Goal: Information Seeking & Learning: Check status

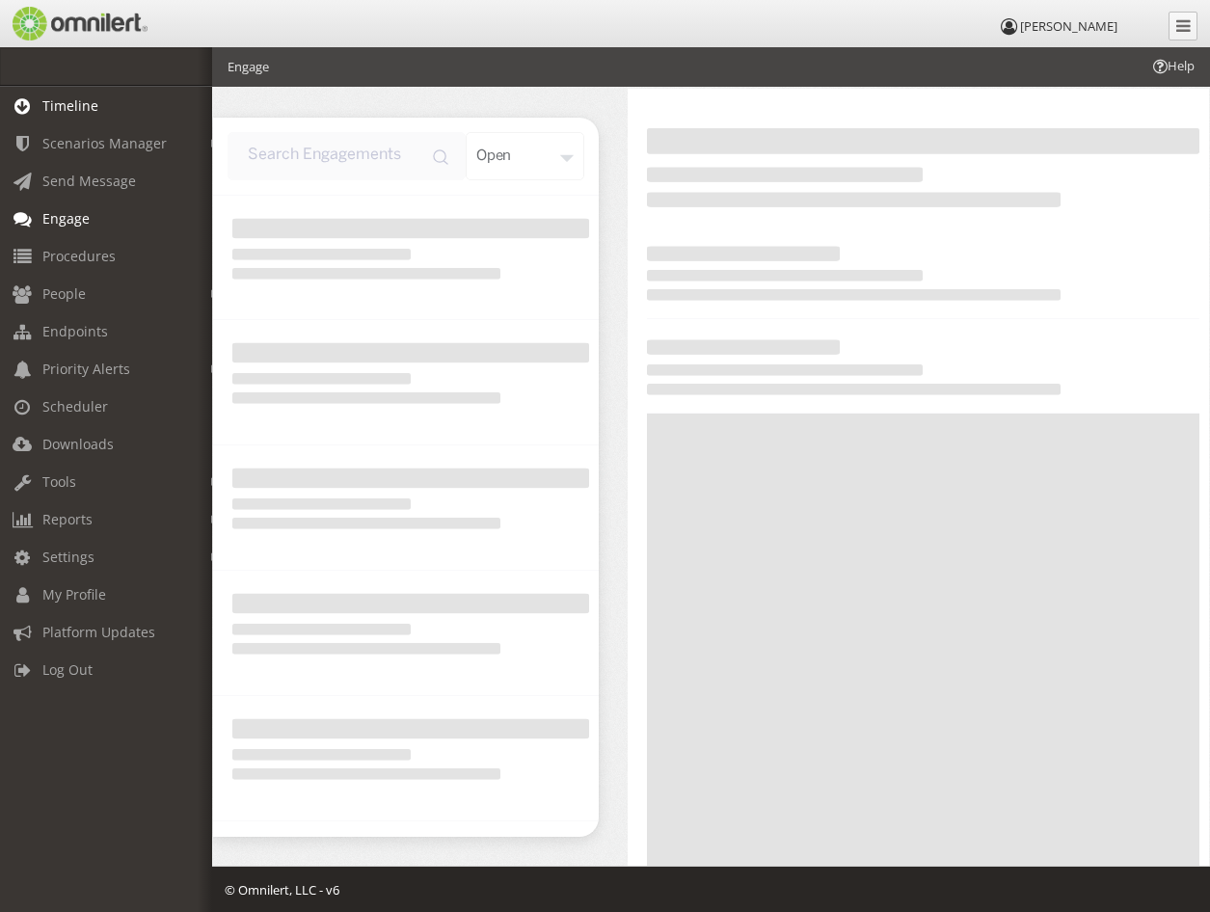
drag, startPoint x: 0, startPoint y: 0, endPoint x: 78, endPoint y: 106, distance: 131.7
click at [78, 106] on span "Timeline" at bounding box center [70, 105] width 56 height 18
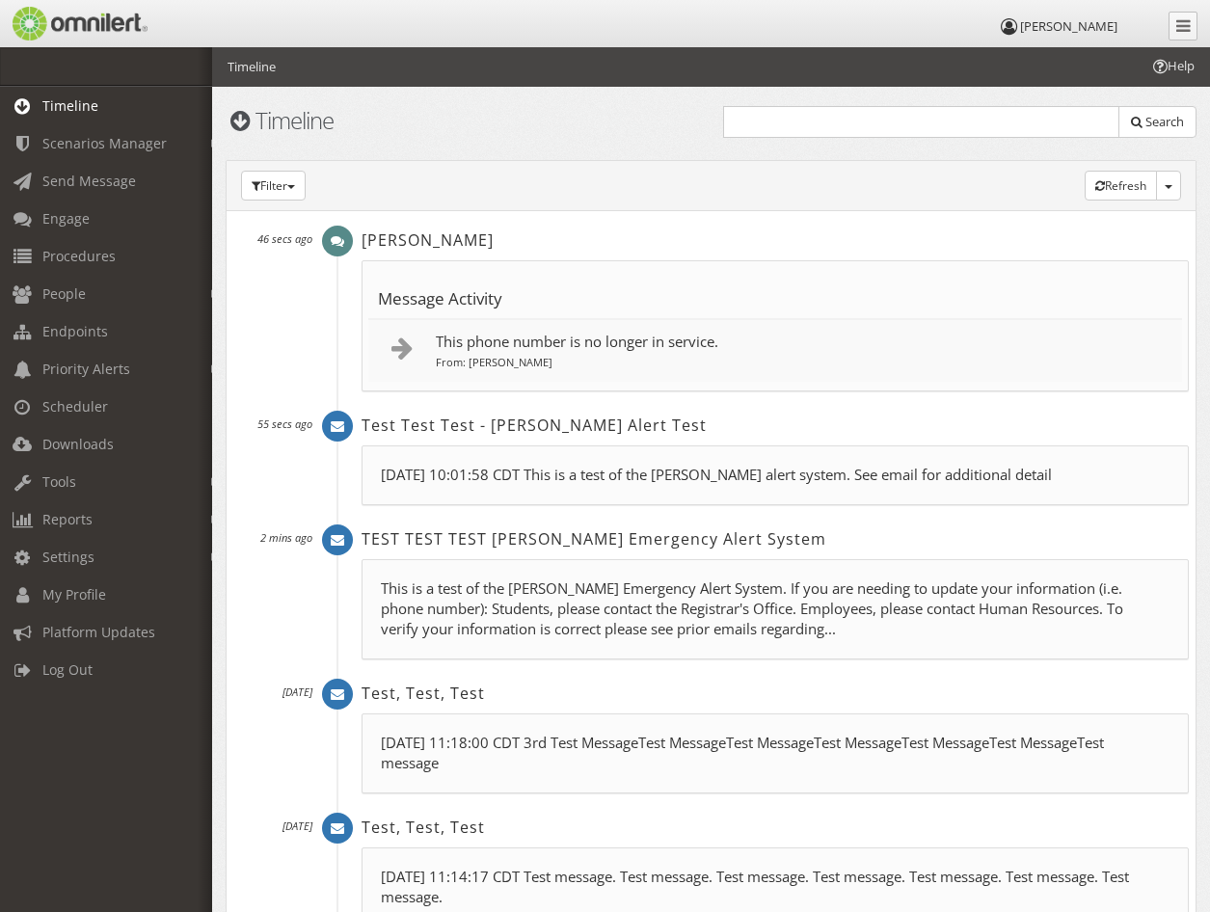
click at [507, 349] on p "This phone number is no longer in service." at bounding box center [804, 342] width 737 height 20
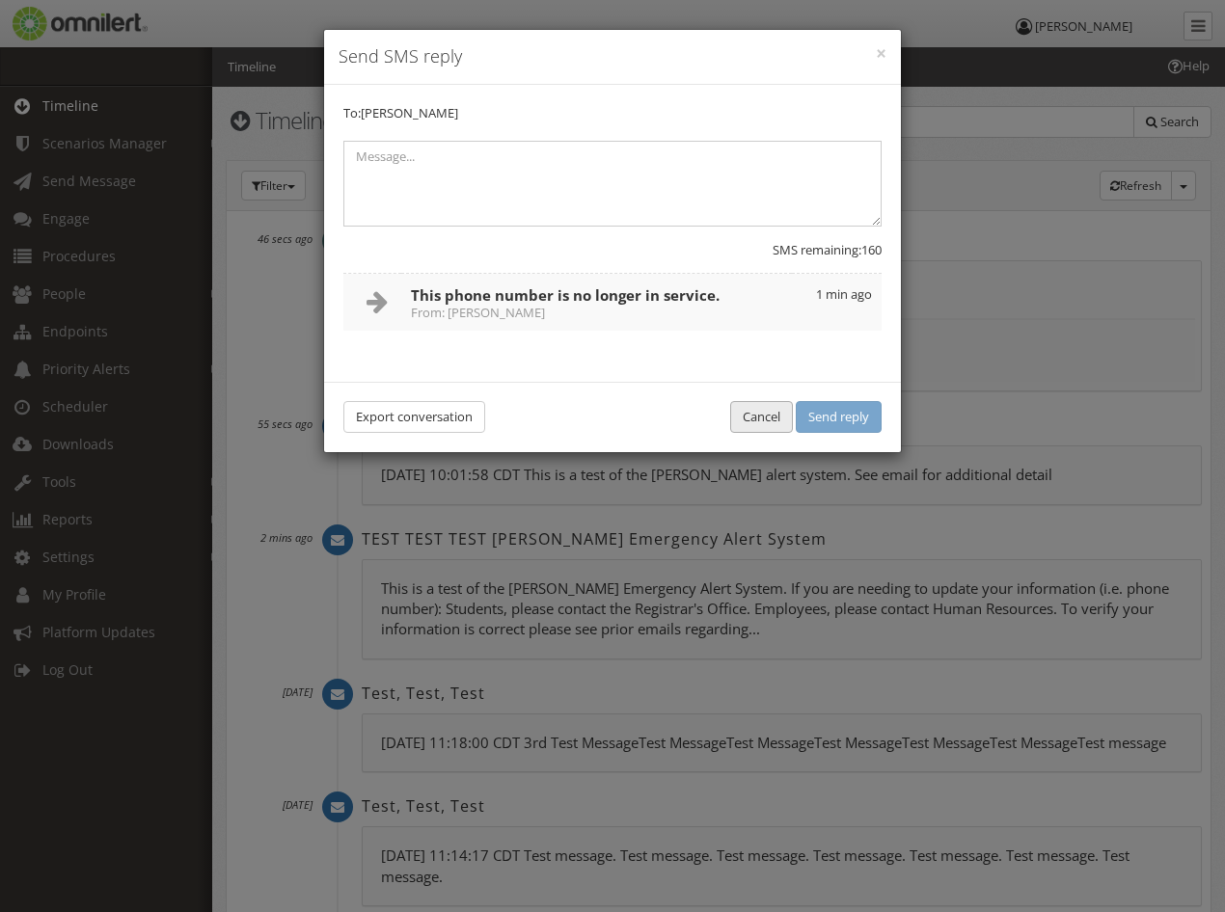
click at [735, 428] on button "Cancel" at bounding box center [761, 417] width 63 height 32
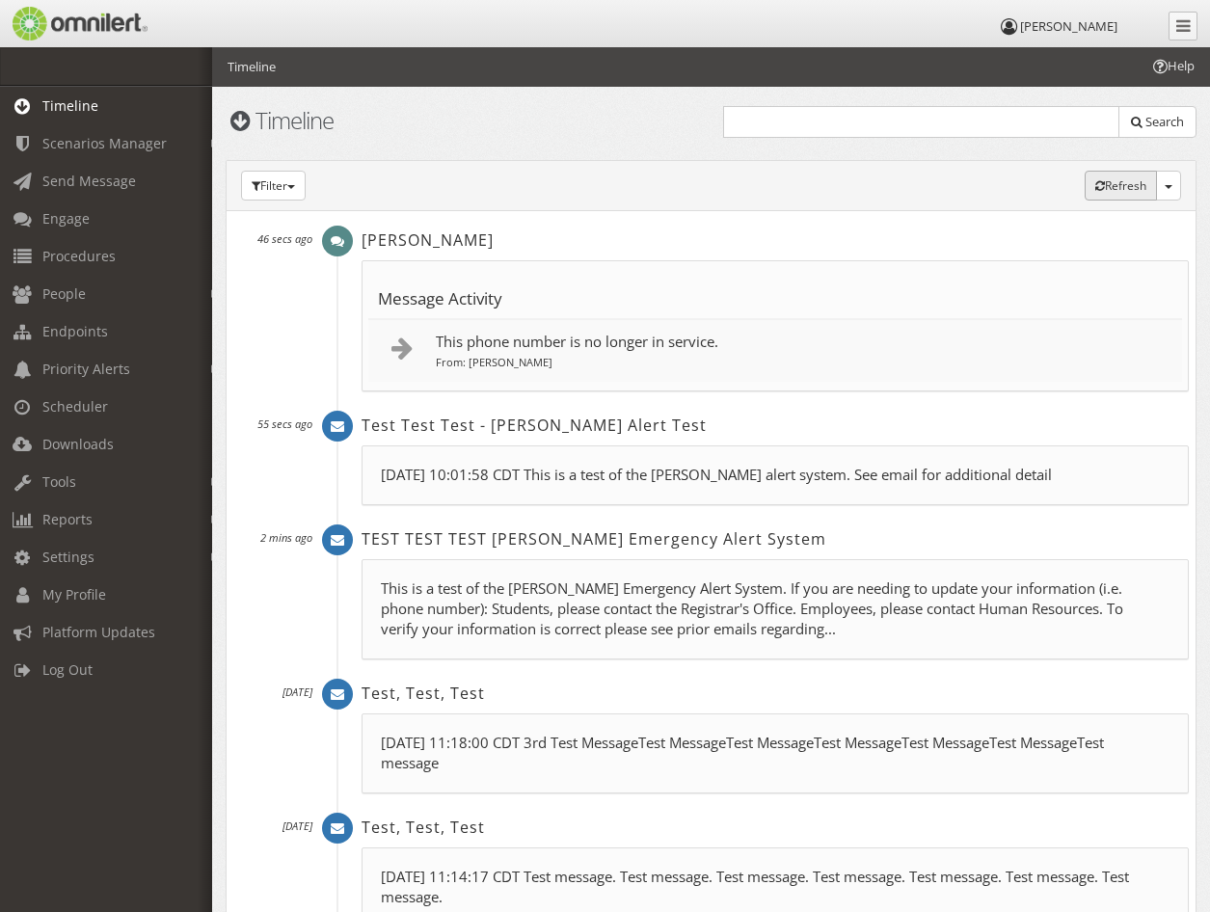
click at [1105, 184] on button "Refresh (auto)" at bounding box center [1121, 186] width 72 height 30
click at [1094, 179] on button "Refresh (auto)" at bounding box center [1121, 186] width 72 height 30
click at [1095, 177] on button "Refresh (auto)" at bounding box center [1121, 186] width 72 height 30
click at [61, 292] on span "People" at bounding box center [63, 294] width 43 height 18
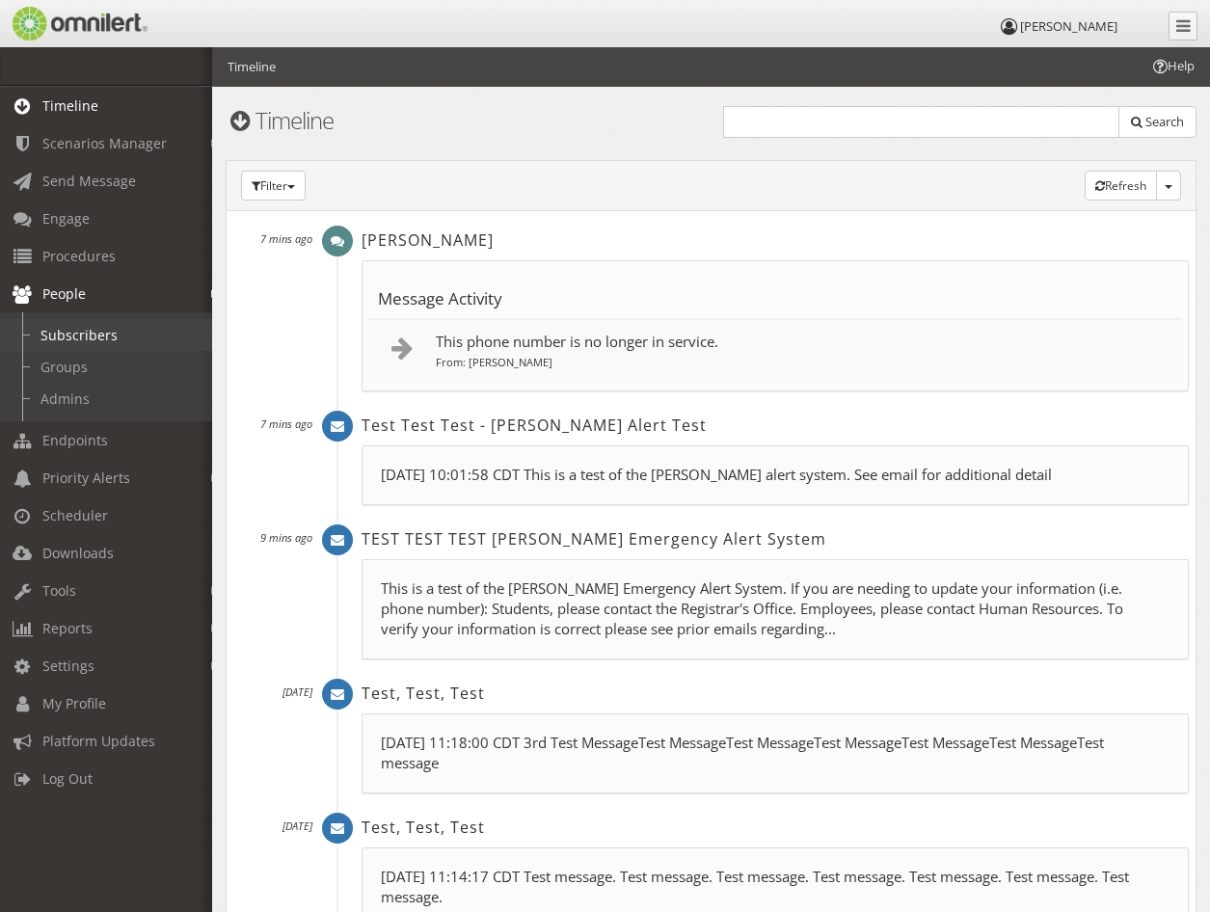
click at [47, 331] on link "Subscribers" at bounding box center [115, 335] width 230 height 32
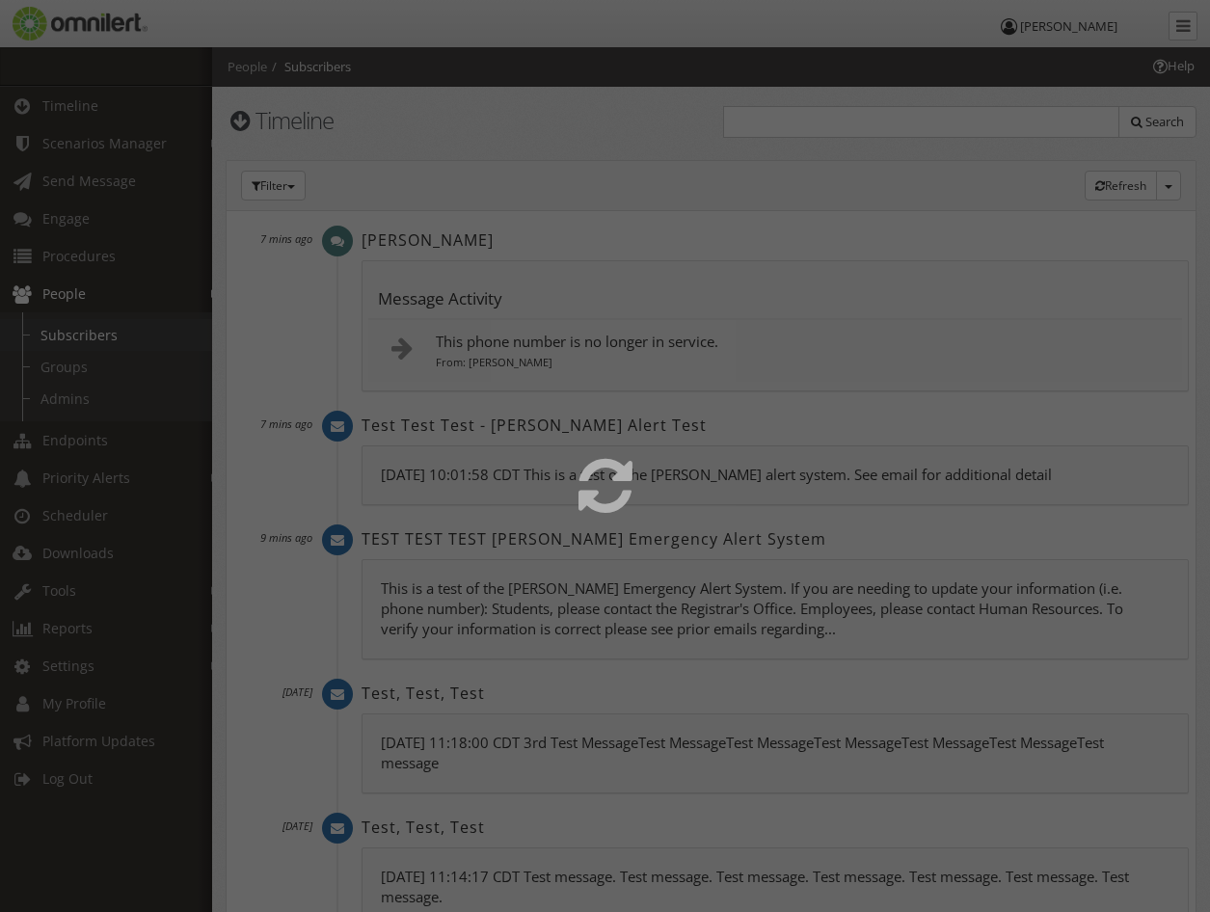
select select
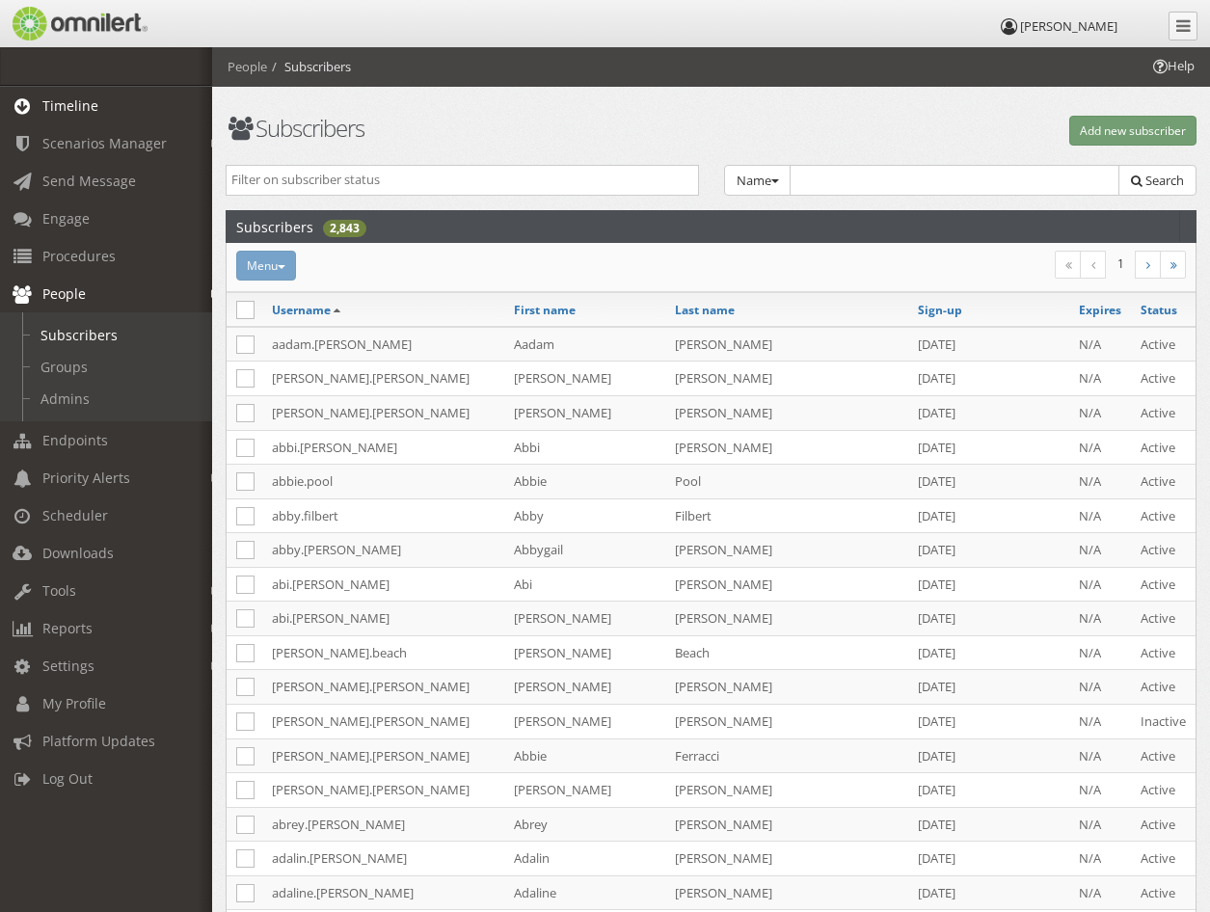
click at [62, 105] on span "Timeline" at bounding box center [70, 105] width 56 height 18
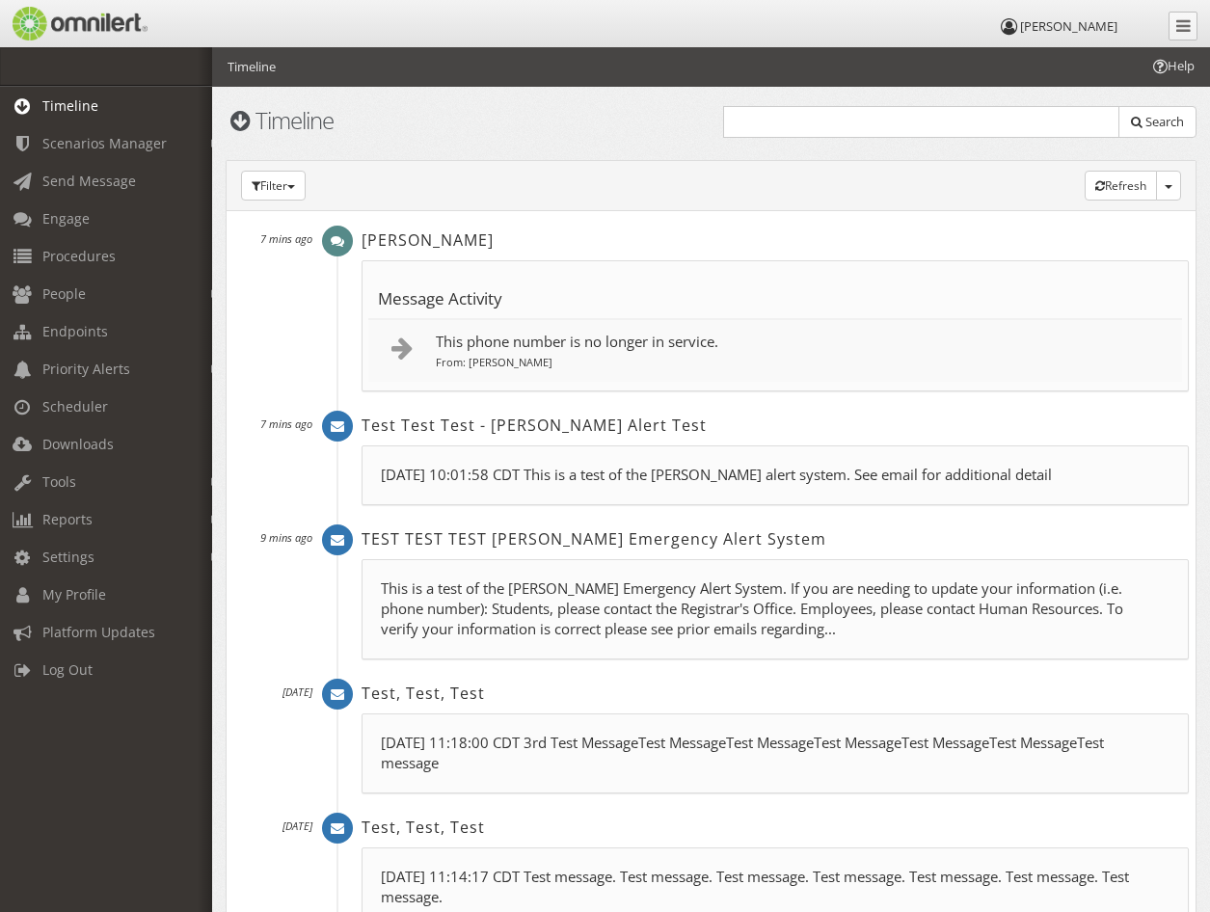
click at [62, 105] on span "Timeline" at bounding box center [70, 105] width 56 height 18
click at [1134, 189] on button "Refresh (auto)" at bounding box center [1121, 186] width 72 height 30
click at [1126, 187] on button "Refresh (auto)" at bounding box center [1121, 186] width 72 height 30
click at [60, 263] on span "Procedures" at bounding box center [78, 256] width 73 height 18
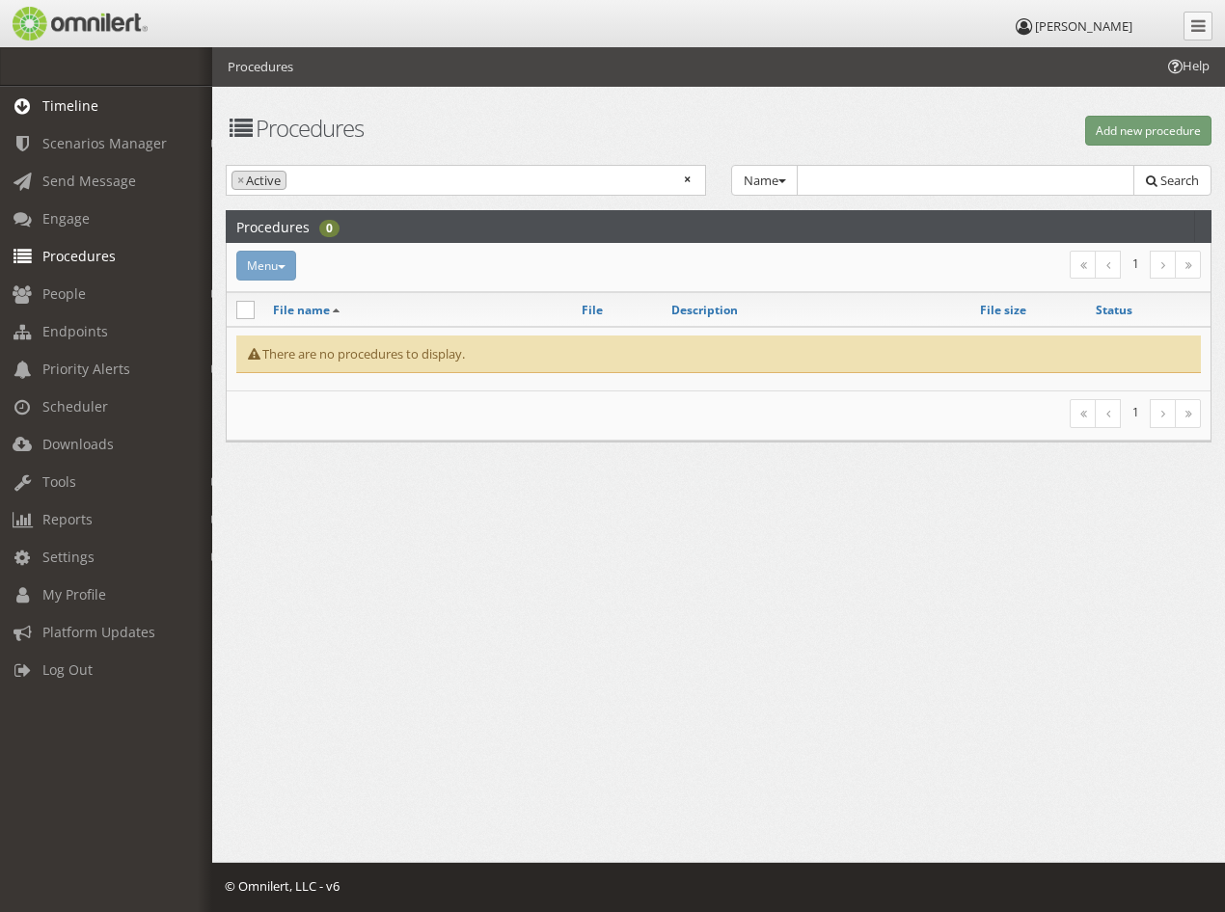
click at [55, 98] on span "Timeline" at bounding box center [70, 105] width 56 height 18
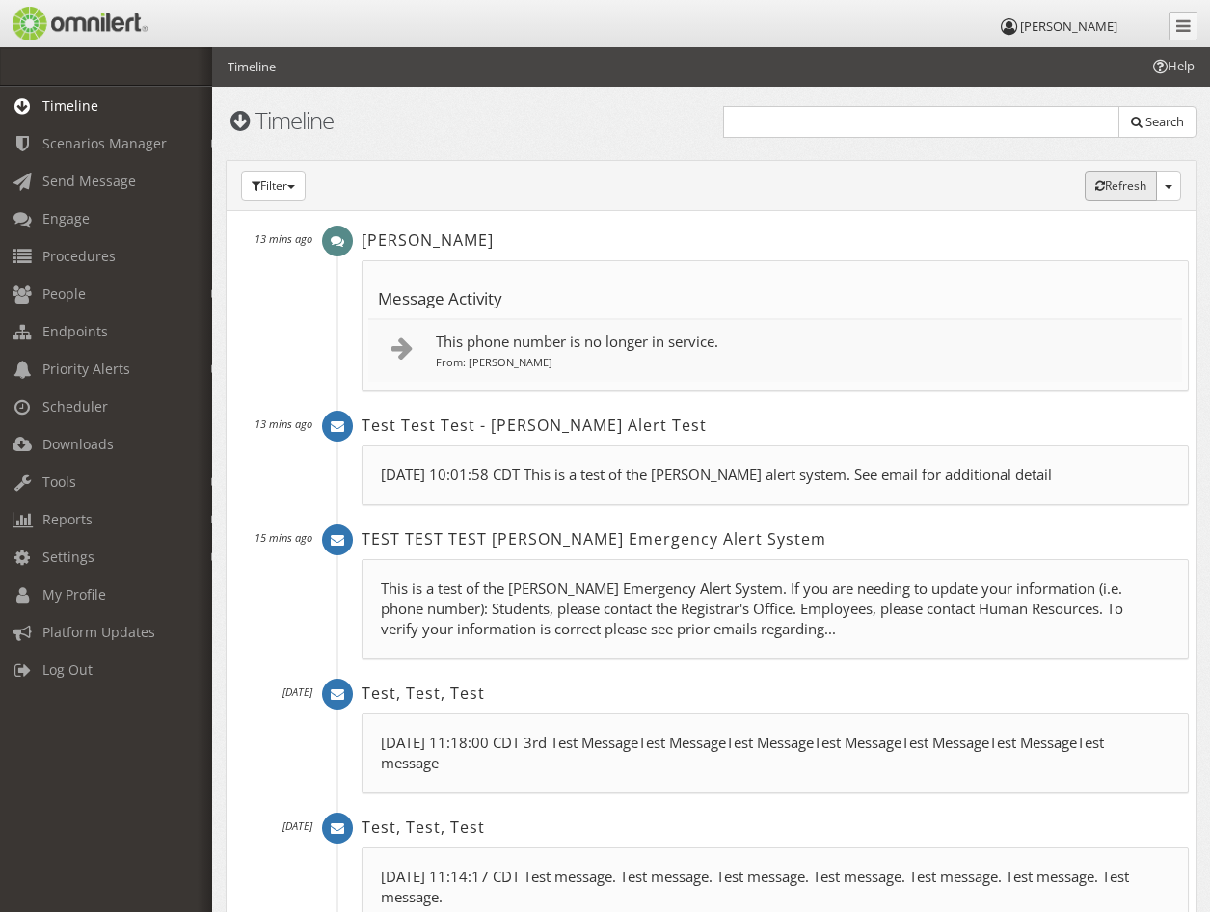
click at [1124, 191] on button "Refresh (auto)" at bounding box center [1121, 186] width 72 height 30
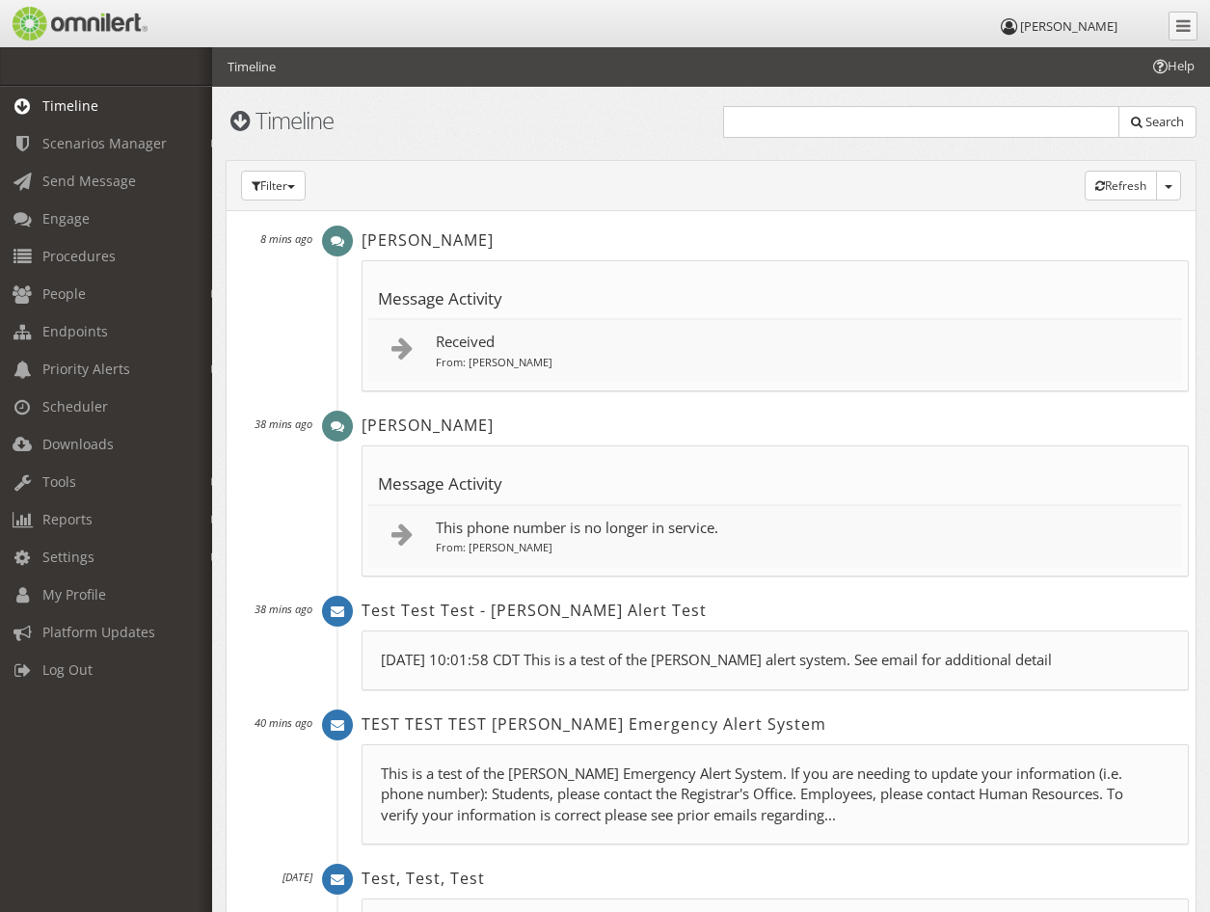
click at [529, 348] on p "Received" at bounding box center [804, 342] width 737 height 20
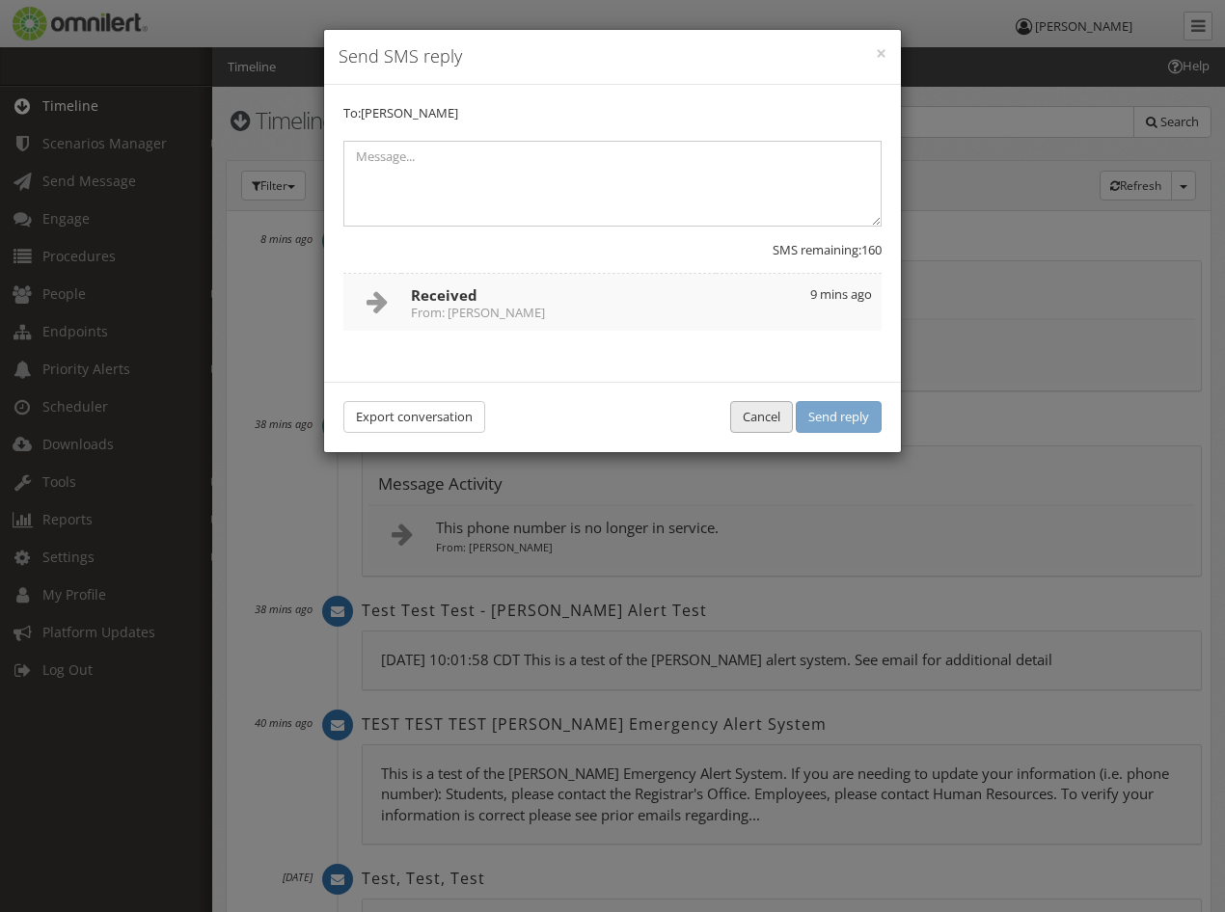
click at [755, 420] on button "Cancel" at bounding box center [761, 417] width 63 height 32
